Goal: Task Accomplishment & Management: Manage account settings

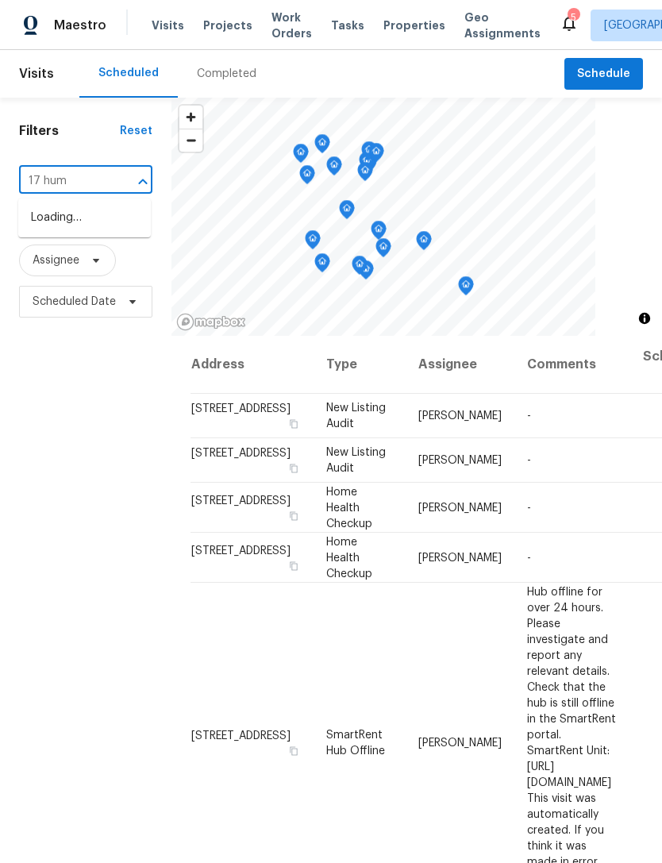
type input "17 humm"
click at [91, 231] on li "[STREET_ADDRESS][PERSON_NAME]" at bounding box center [84, 226] width 133 height 43
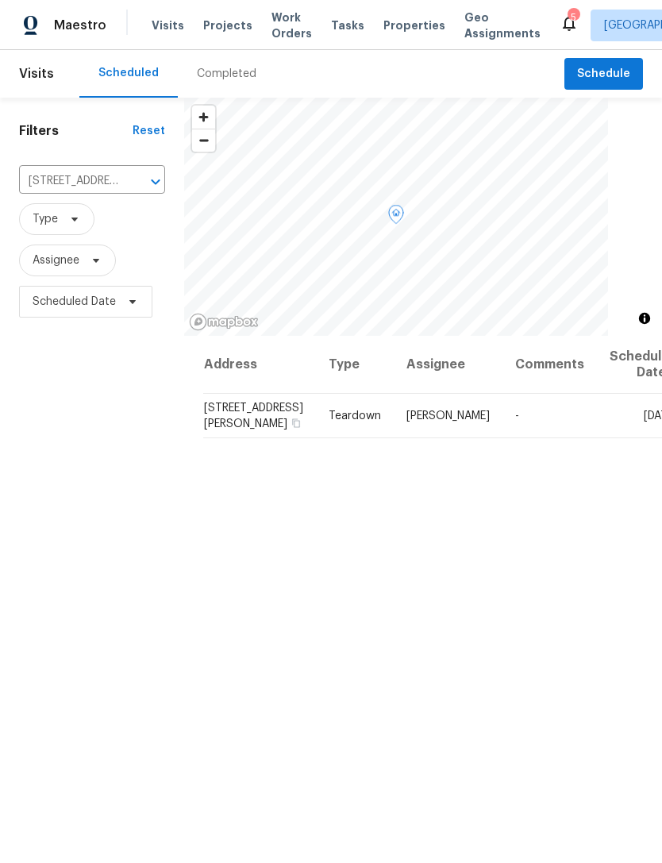
click at [0, 0] on icon at bounding box center [0, 0] width 0 height 0
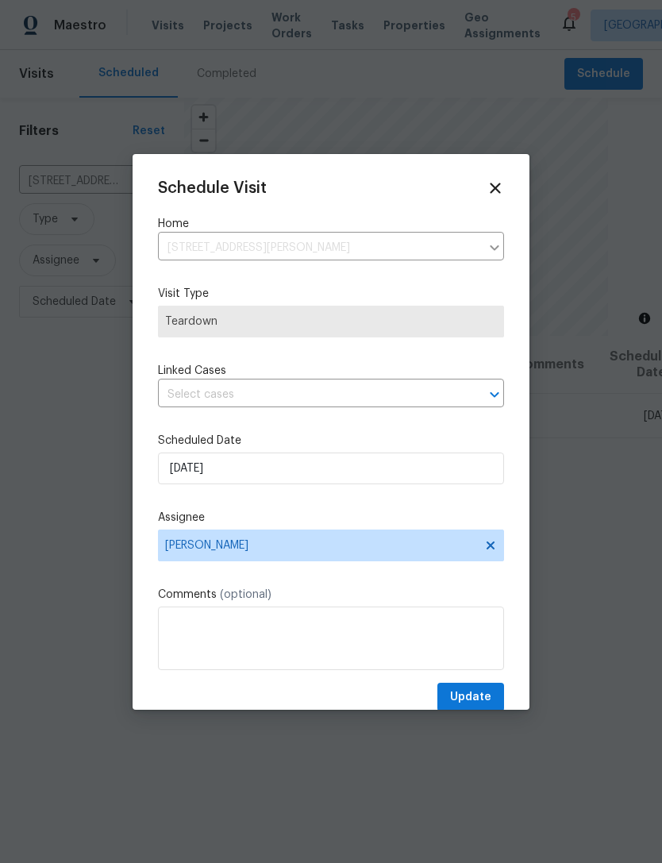
click at [331, 426] on div "Schedule Visit Home [STREET_ADDRESS][PERSON_NAME] ​ Visit Type Teardown Linked …" at bounding box center [331, 445] width 346 height 533
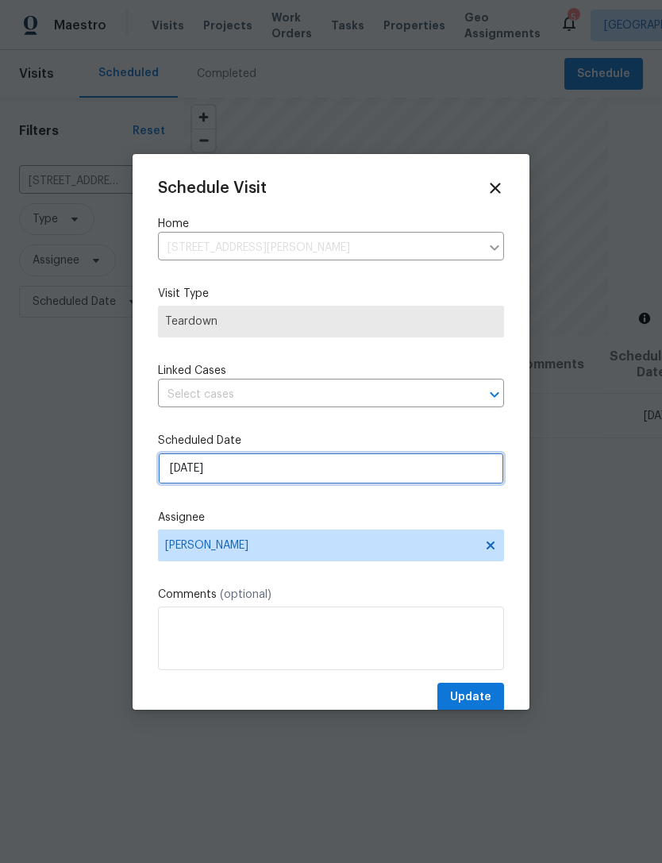
click at [344, 481] on input "[DATE]" at bounding box center [331, 469] width 346 height 32
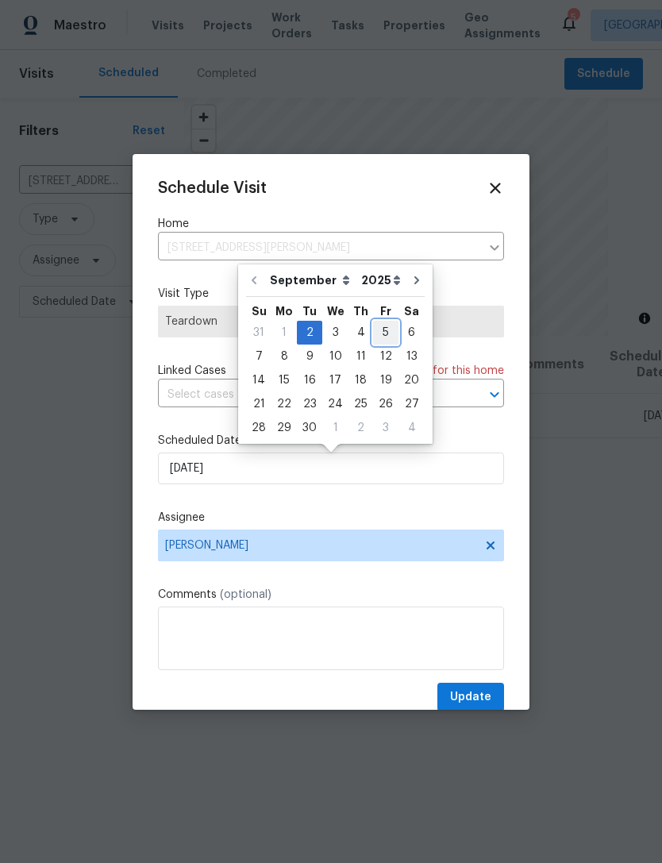
click at [385, 331] on div "5" at bounding box center [385, 333] width 25 height 22
type input "[DATE]"
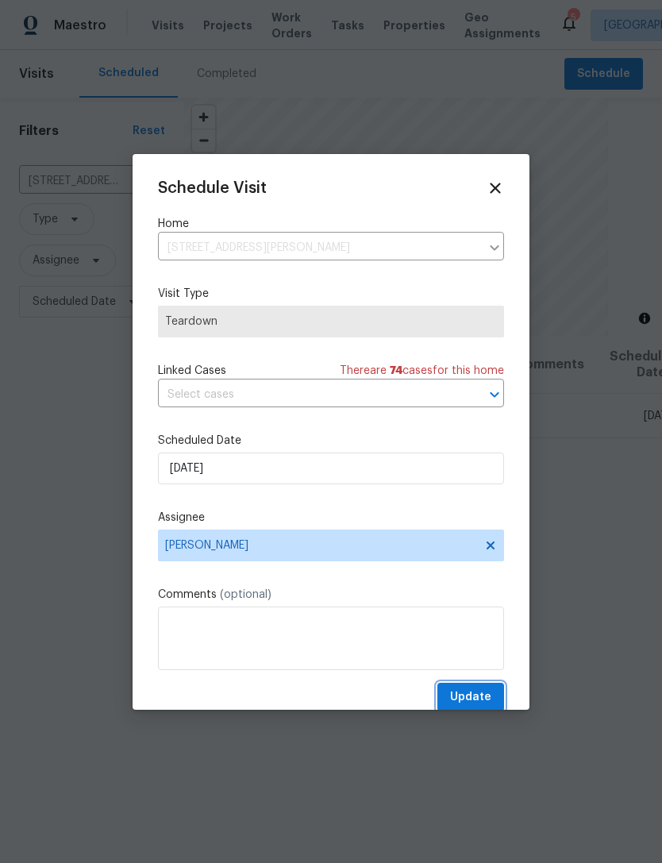
click at [477, 693] on span "Update" at bounding box center [470, 698] width 41 height 20
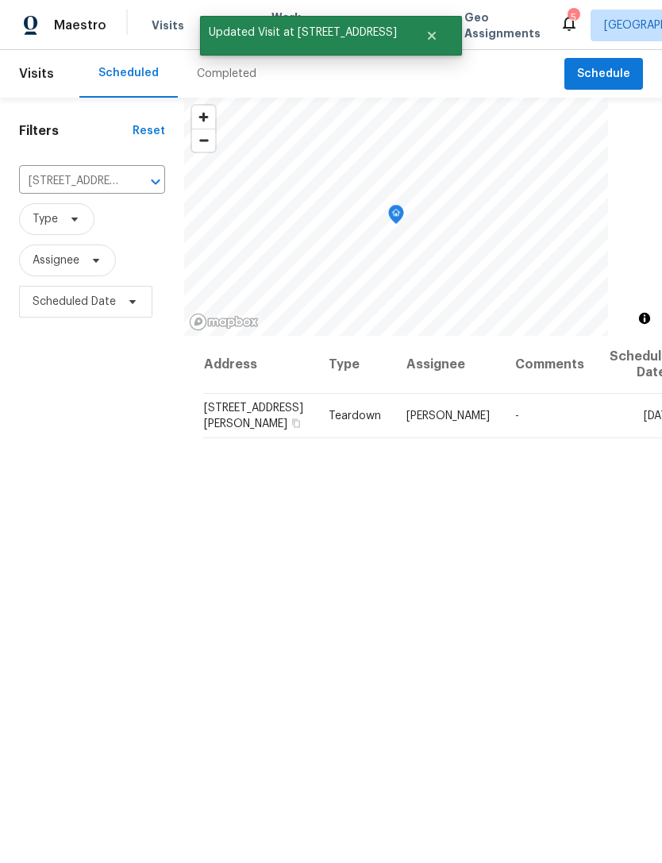
click at [141, 176] on button "Clear" at bounding box center [135, 182] width 22 height 22
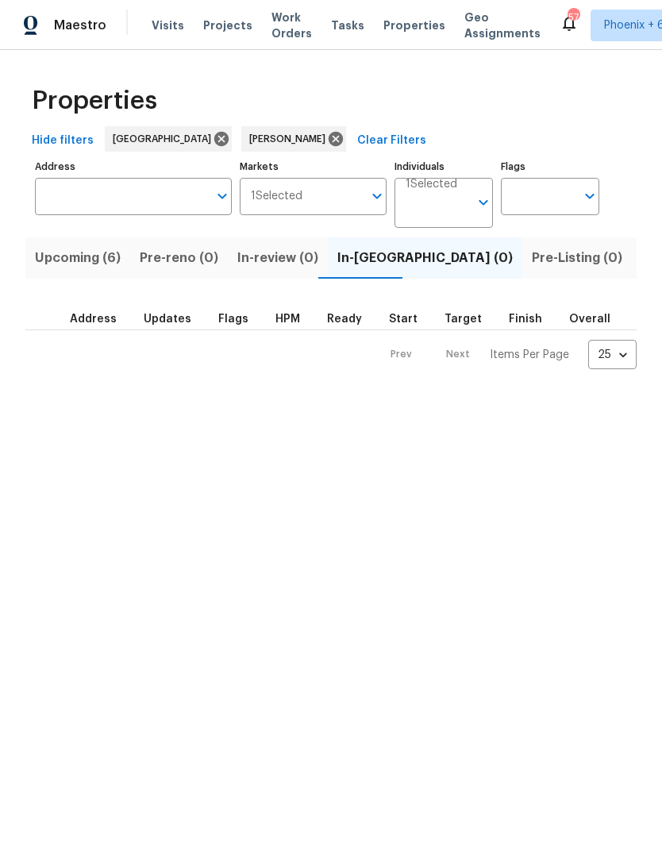
click at [66, 260] on span "Upcoming (6)" at bounding box center [78, 258] width 86 height 22
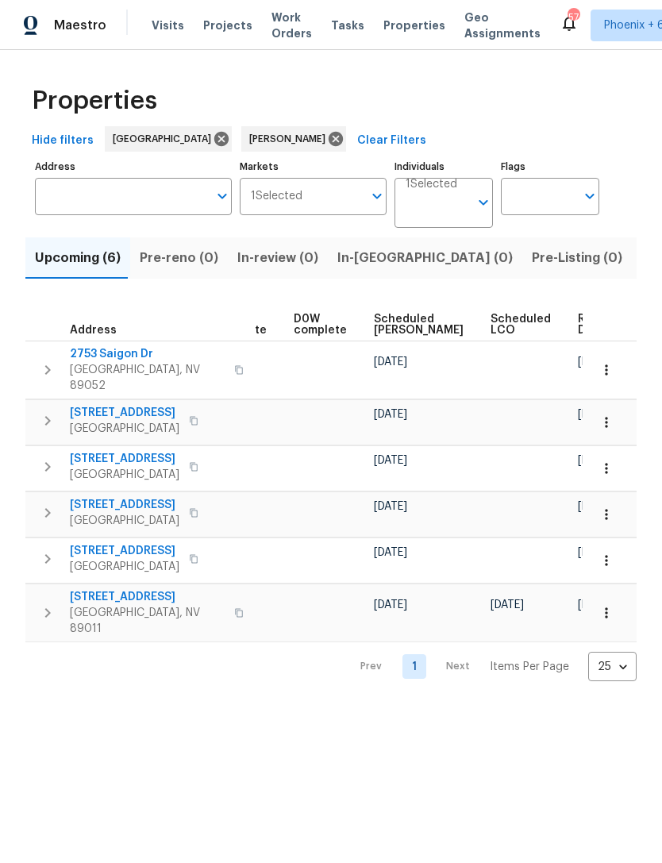
scroll to position [0, 399]
click at [579, 314] on span "Ready Date" at bounding box center [596, 325] width 35 height 22
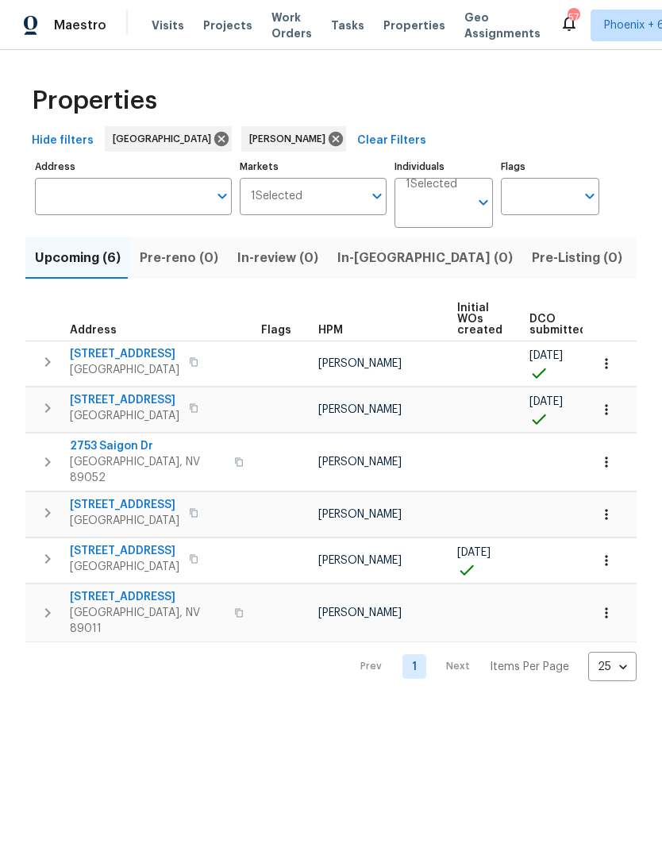
scroll to position [0, -1]
click at [288, 265] on span "In-review (0)" at bounding box center [277, 258] width 81 height 22
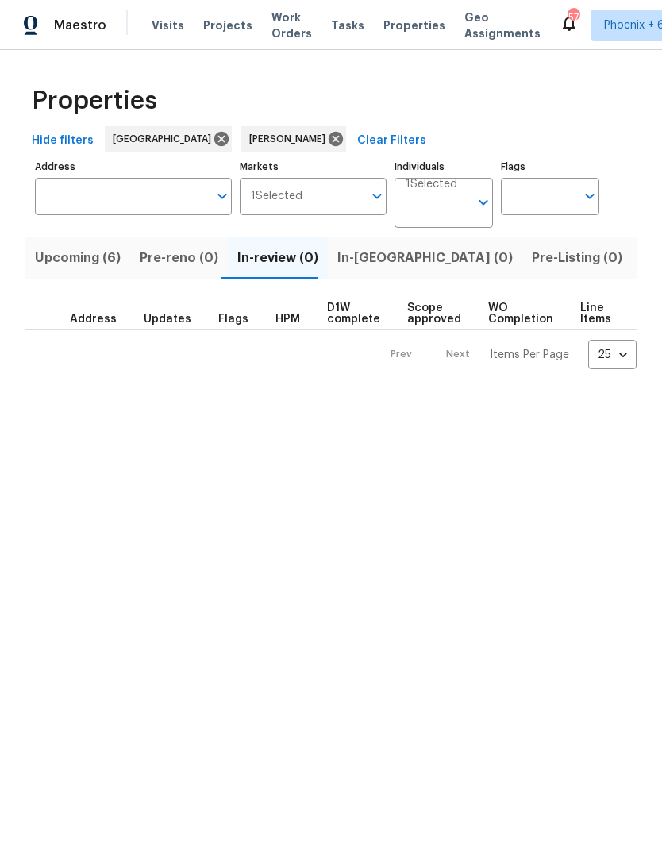
click at [375, 263] on span "In-reno (0)" at bounding box center [424, 258] width 175 height 22
